Goal: Task Accomplishment & Management: Use online tool/utility

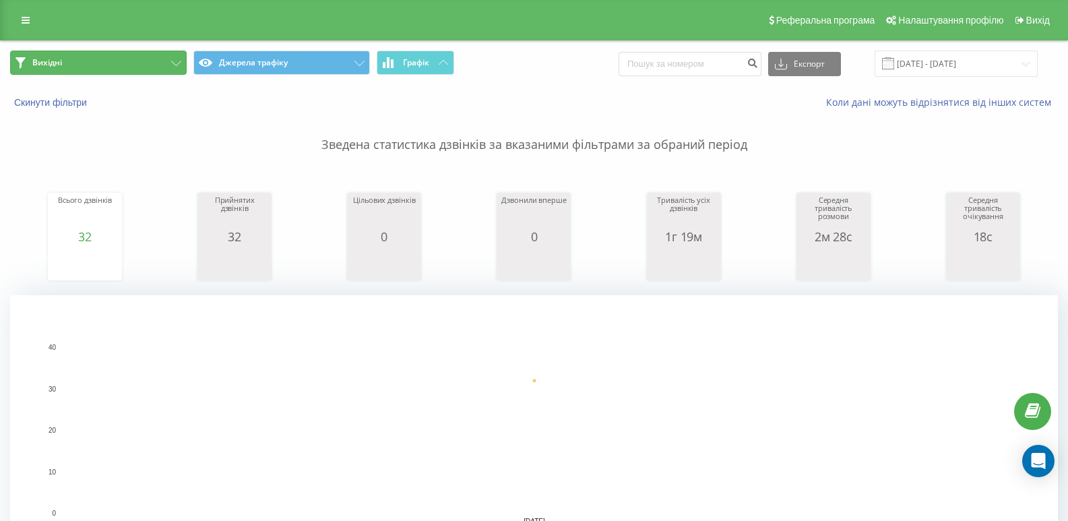
click at [174, 64] on icon at bounding box center [176, 63] width 10 height 5
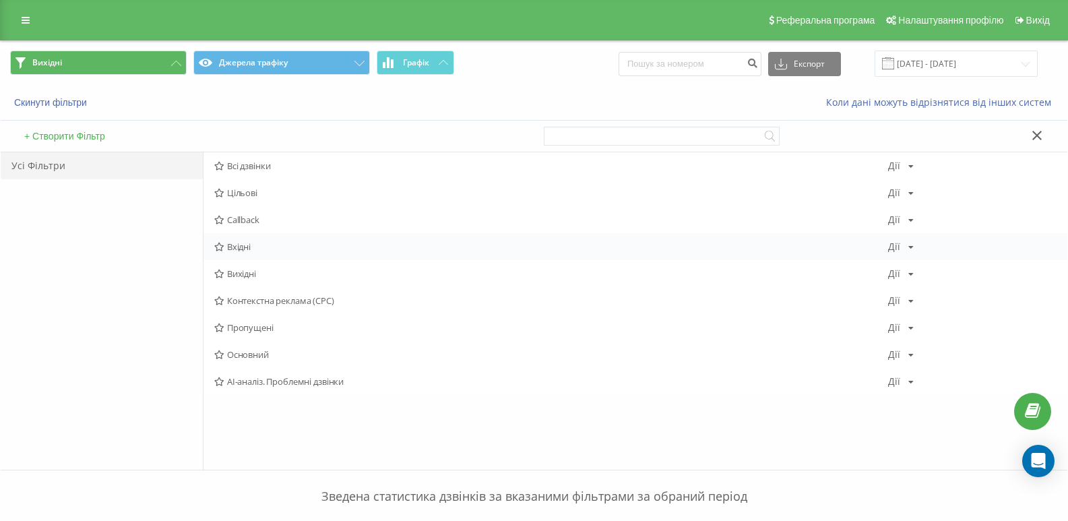
click at [231, 247] on span "Вхідні" at bounding box center [551, 246] width 674 height 9
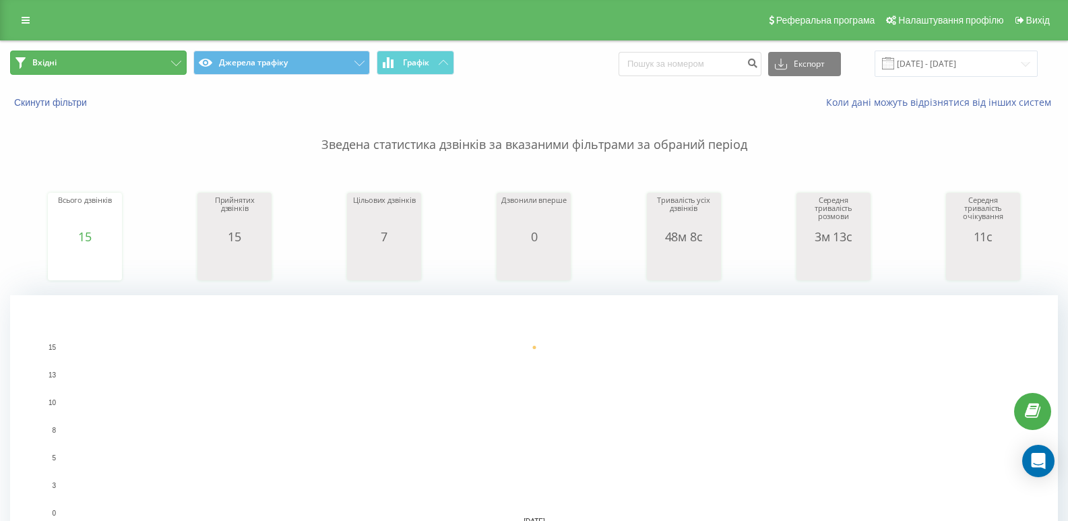
click at [162, 61] on button "Вхідні" at bounding box center [98, 63] width 177 height 24
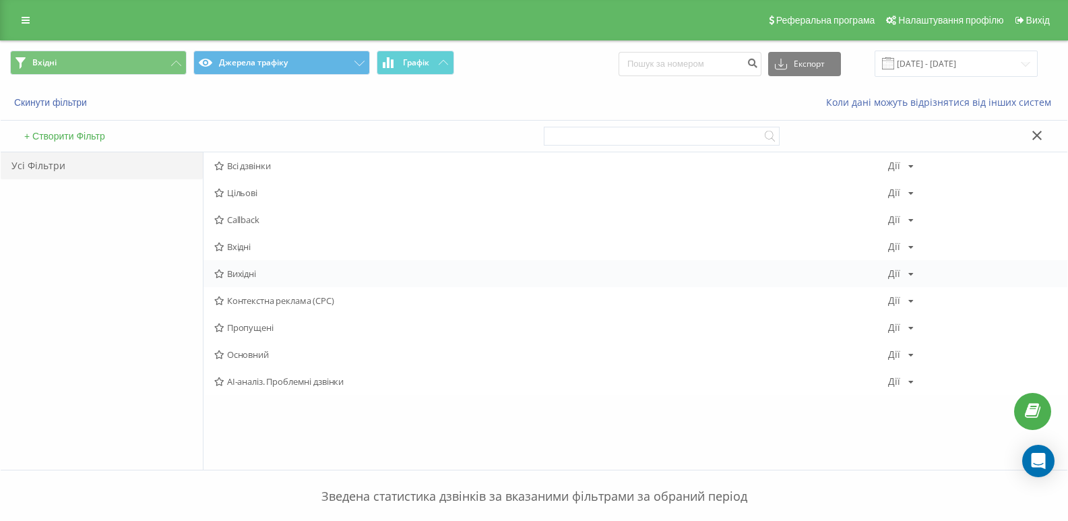
click at [235, 269] on span "Вихідні" at bounding box center [551, 273] width 674 height 9
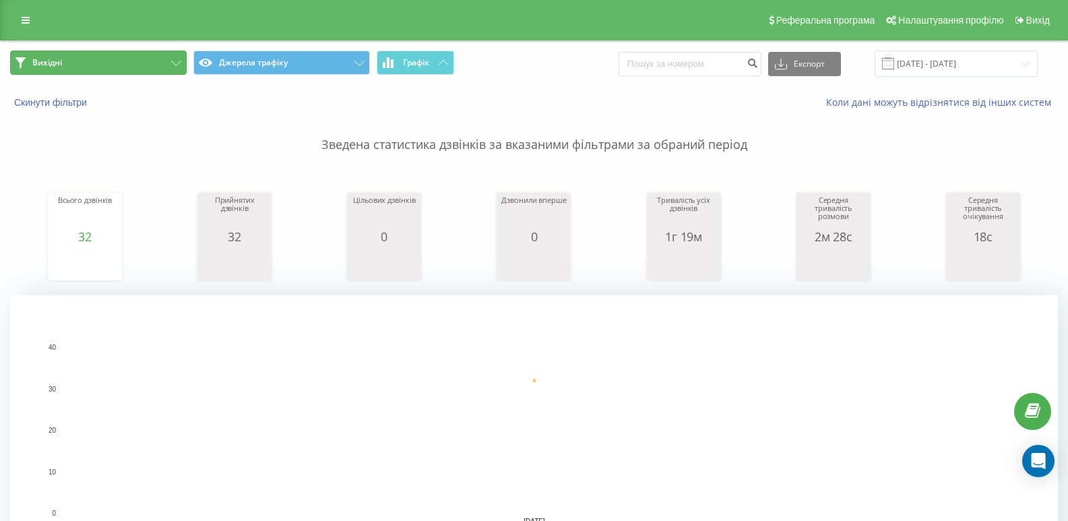
click at [162, 72] on button "Вихідні" at bounding box center [98, 63] width 177 height 24
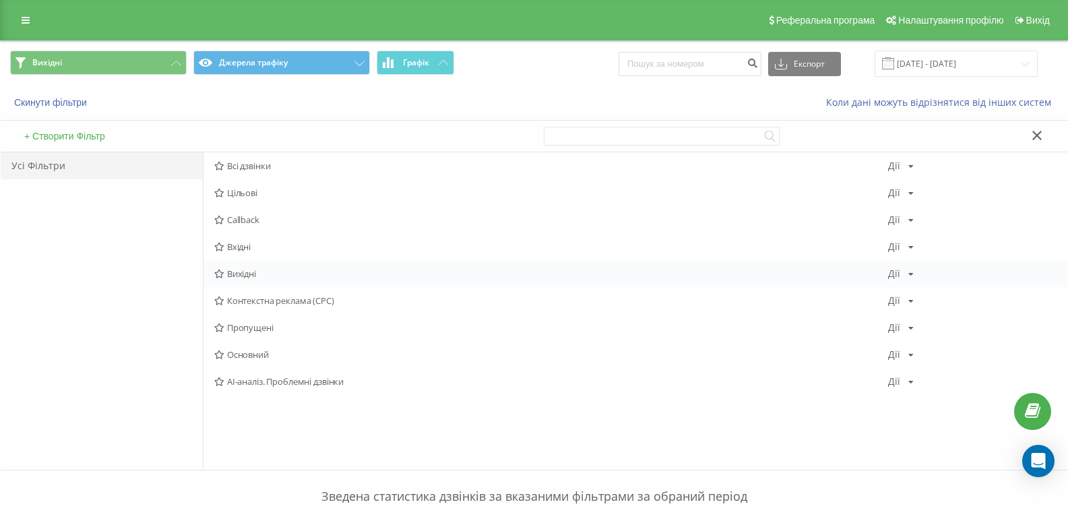
click at [253, 274] on span "Вихідні" at bounding box center [551, 273] width 674 height 9
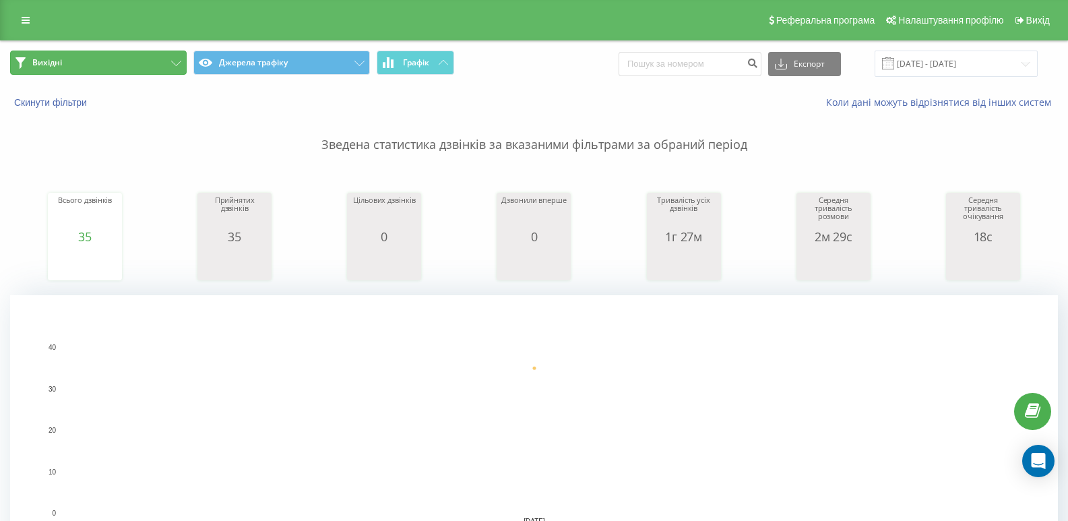
click at [163, 57] on button "Вихідні" at bounding box center [98, 63] width 177 height 24
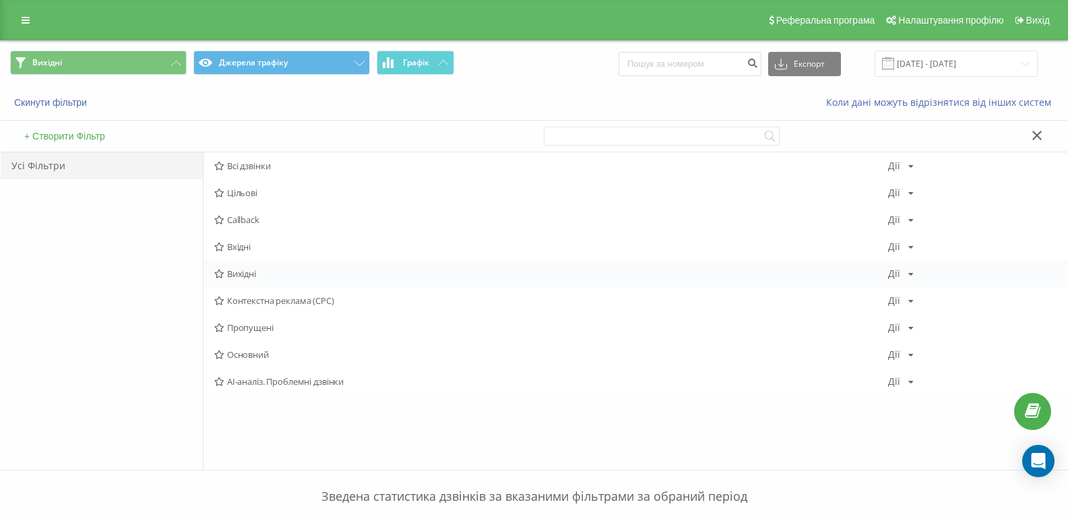
click at [249, 270] on span "Вихідні" at bounding box center [551, 273] width 674 height 9
